Goal: Find contact information: Find contact information

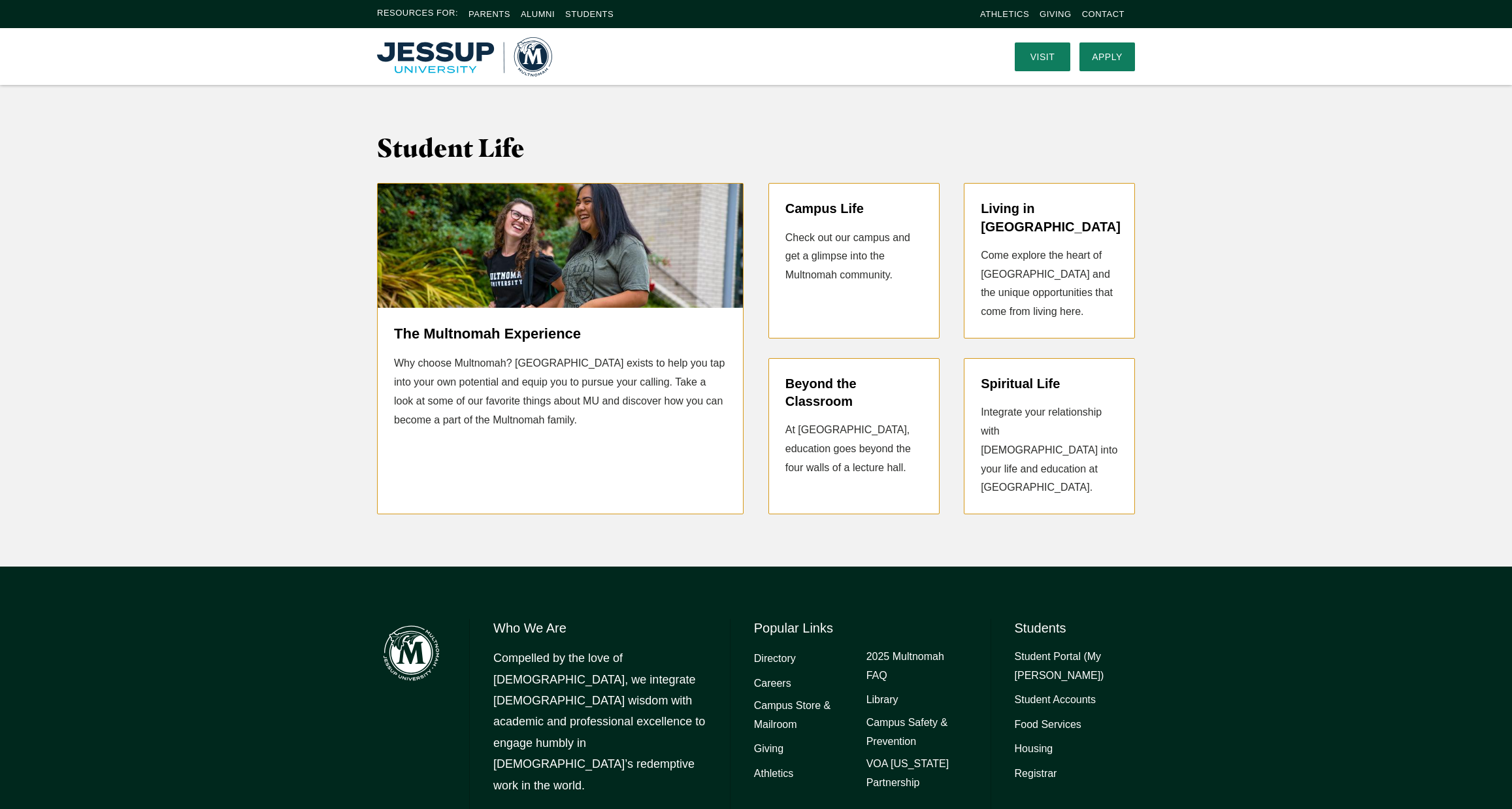
scroll to position [2993, 0]
click at [772, 765] on link "Athletics" at bounding box center [774, 775] width 39 height 19
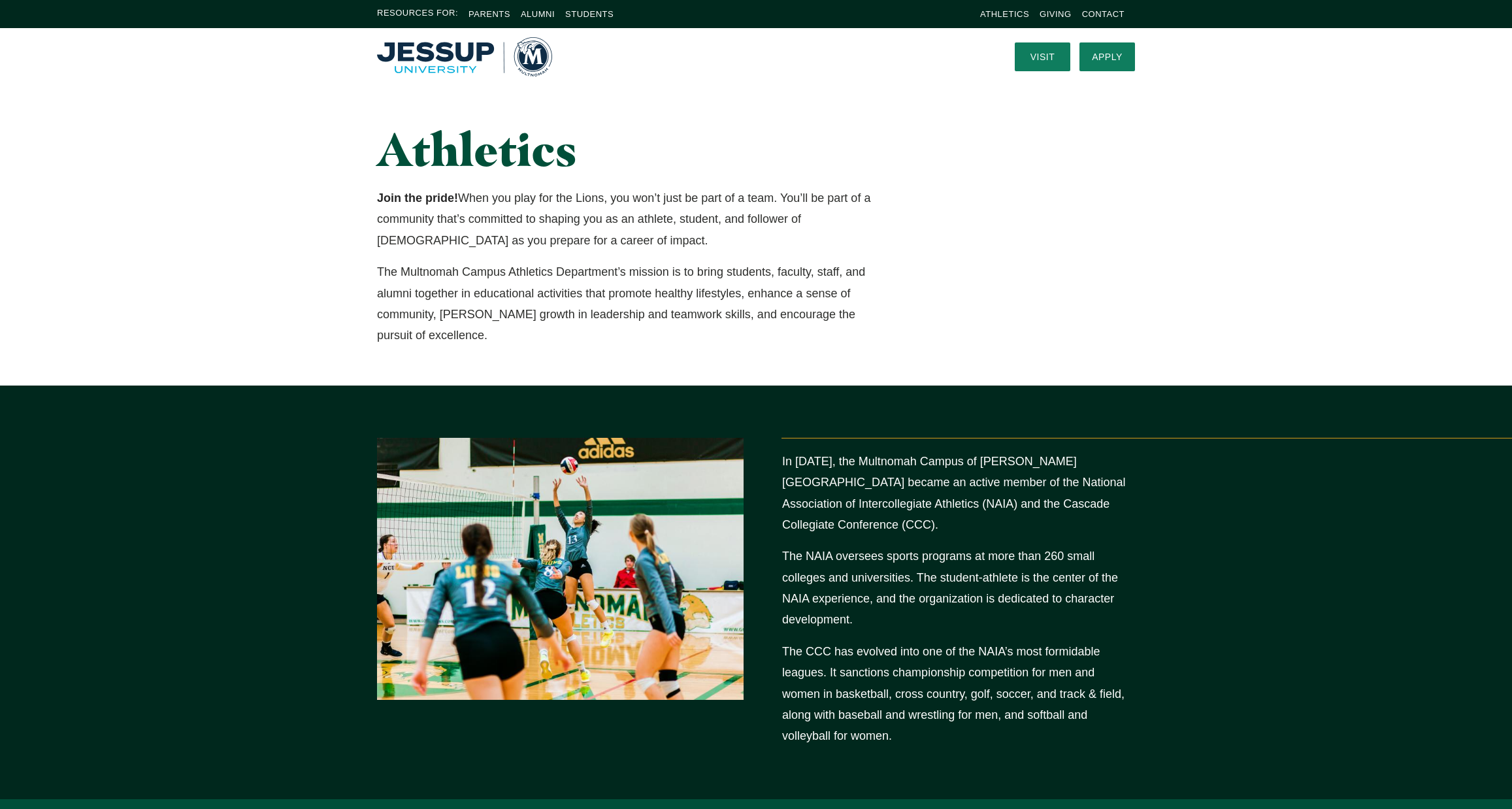
scroll to position [0, 0]
click at [1104, 12] on link "Contact" at bounding box center [1103, 14] width 42 height 10
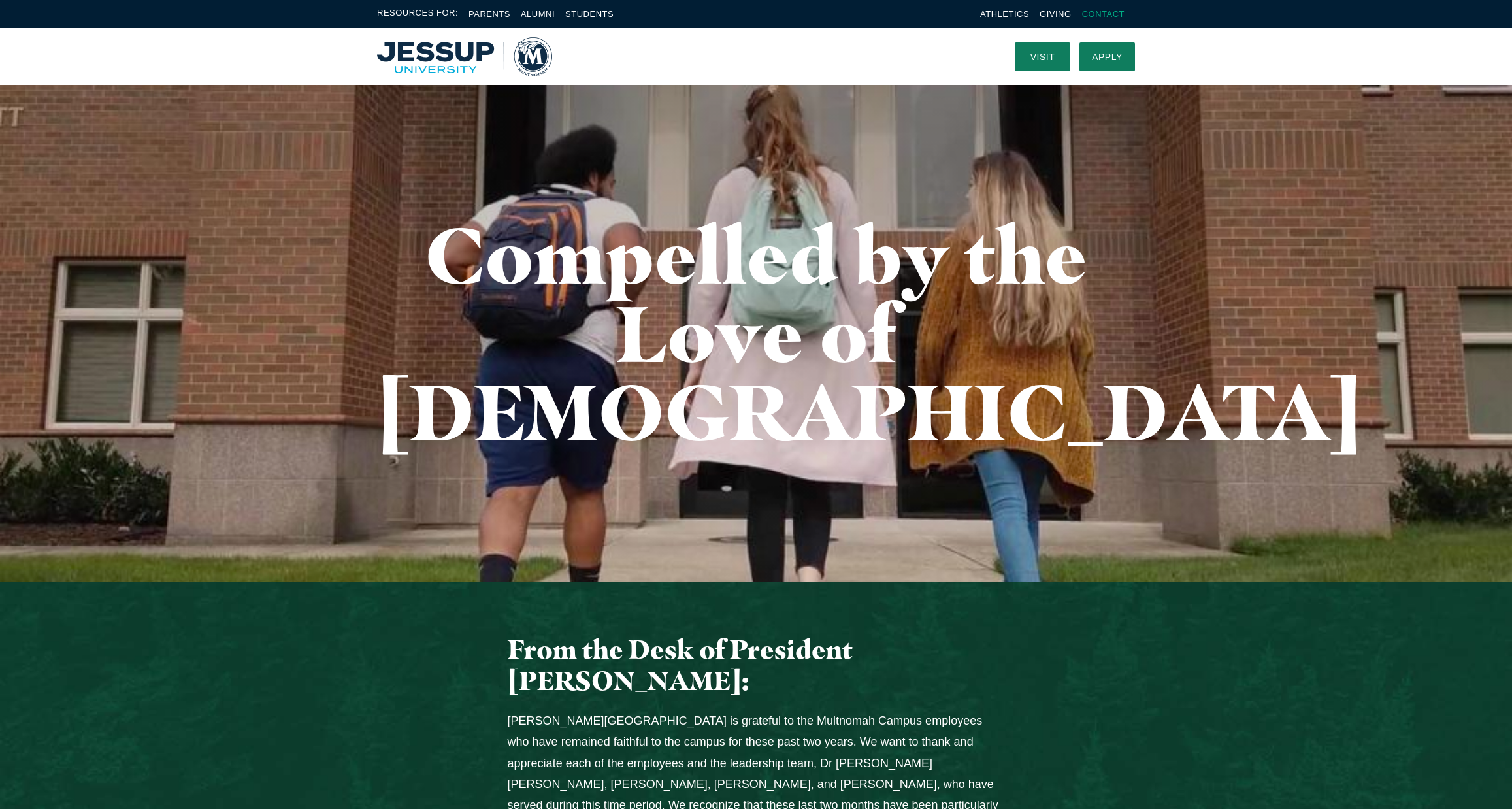
click at [1109, 17] on link "Contact" at bounding box center [1103, 14] width 42 height 10
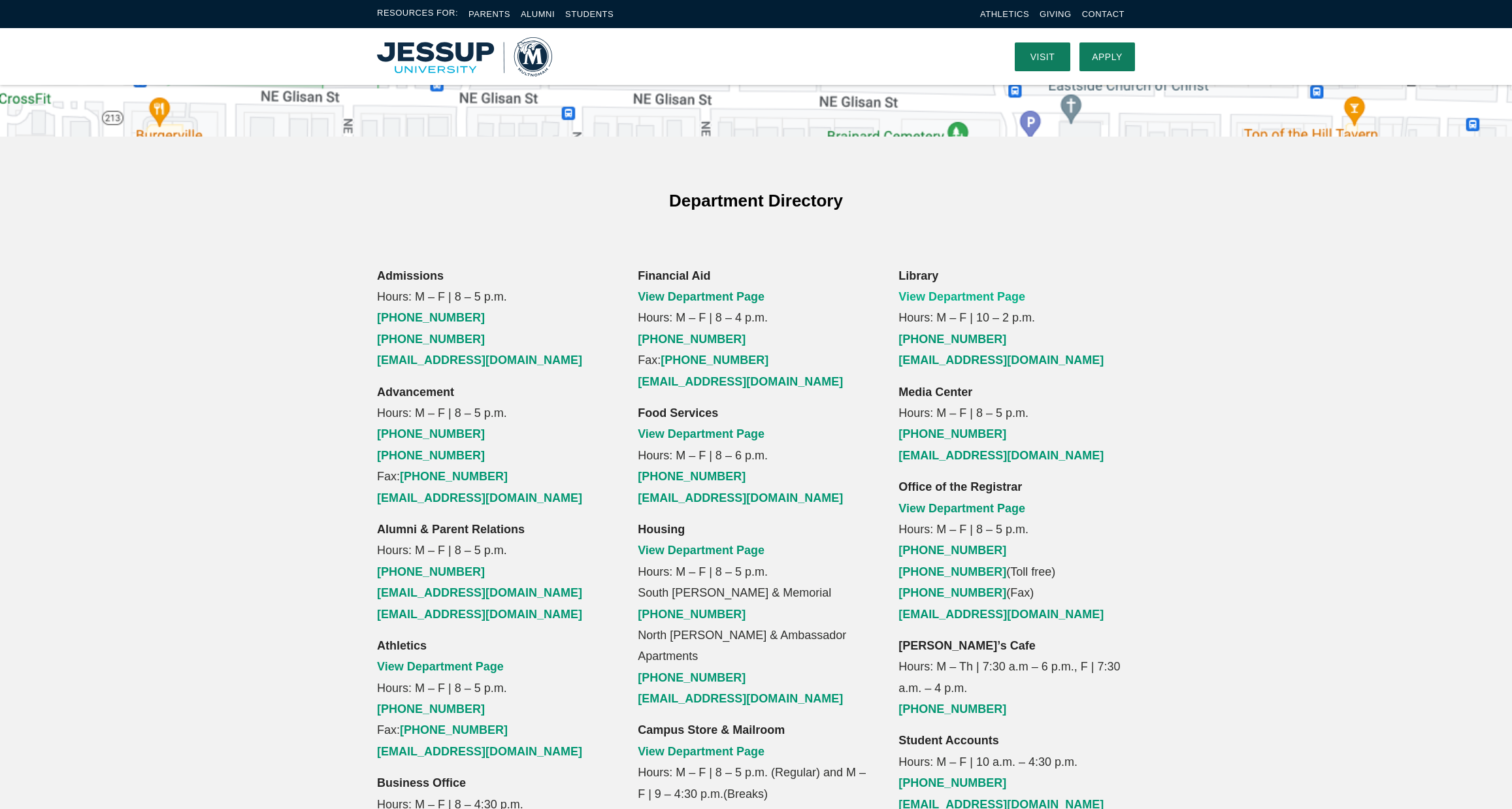
scroll to position [736, 0]
